Goal: Task Accomplishment & Management: Use online tool/utility

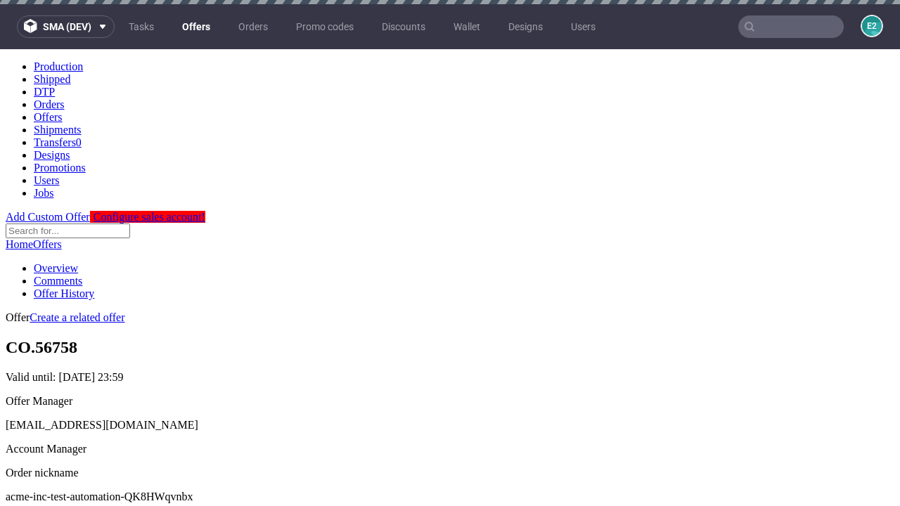
scroll to position [139, 0]
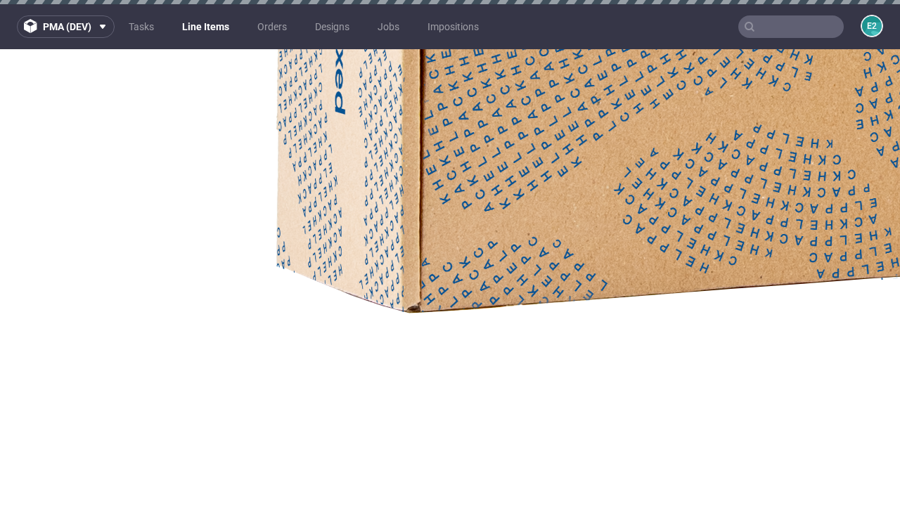
select select "accepted"
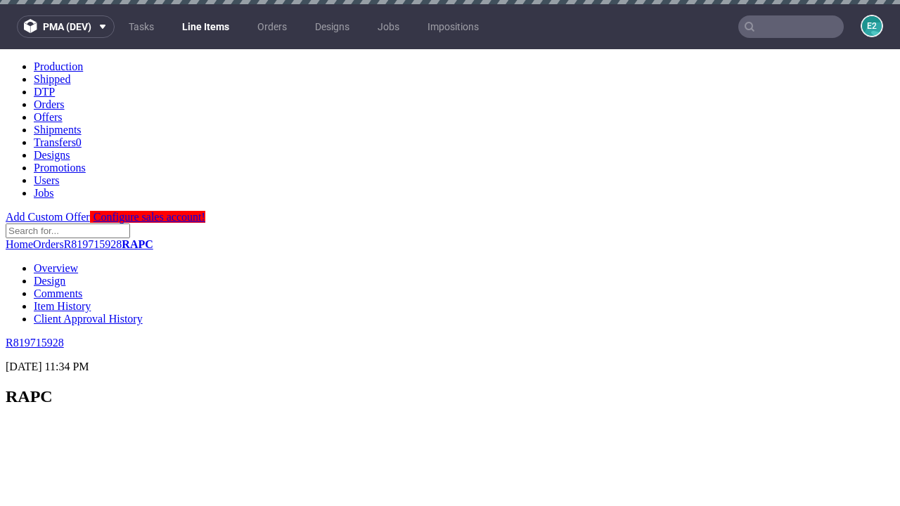
scroll to position [2283, 0]
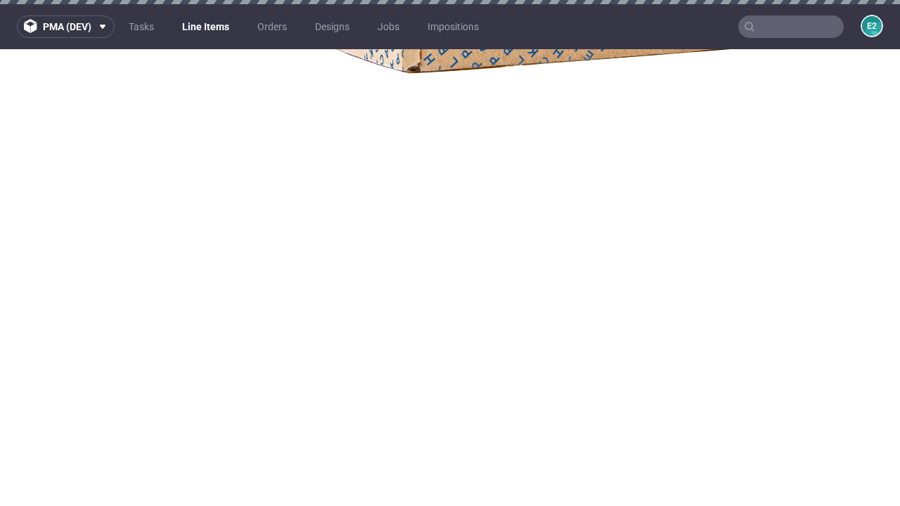
select select "received"
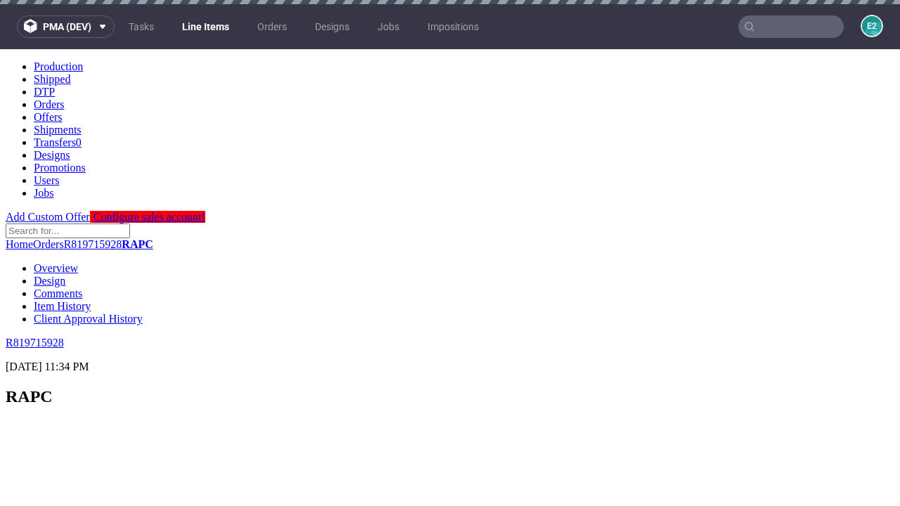
scroll to position [2283, 0]
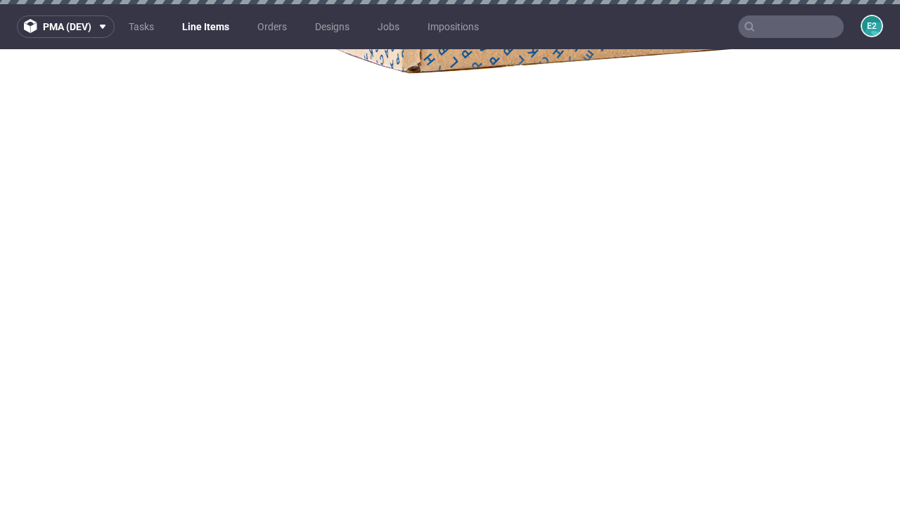
select select "accepted_dtp_issue_reprint"
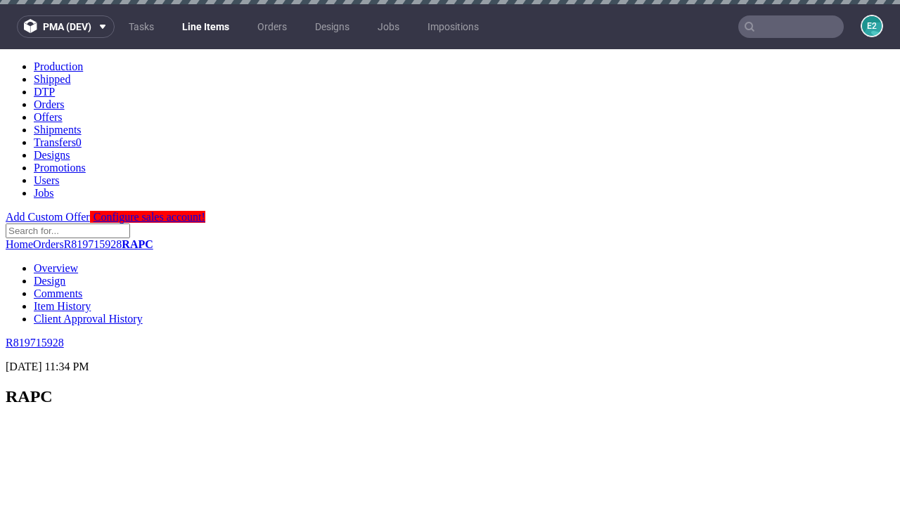
scroll to position [0, 0]
